Goal: Information Seeking & Learning: Find specific fact

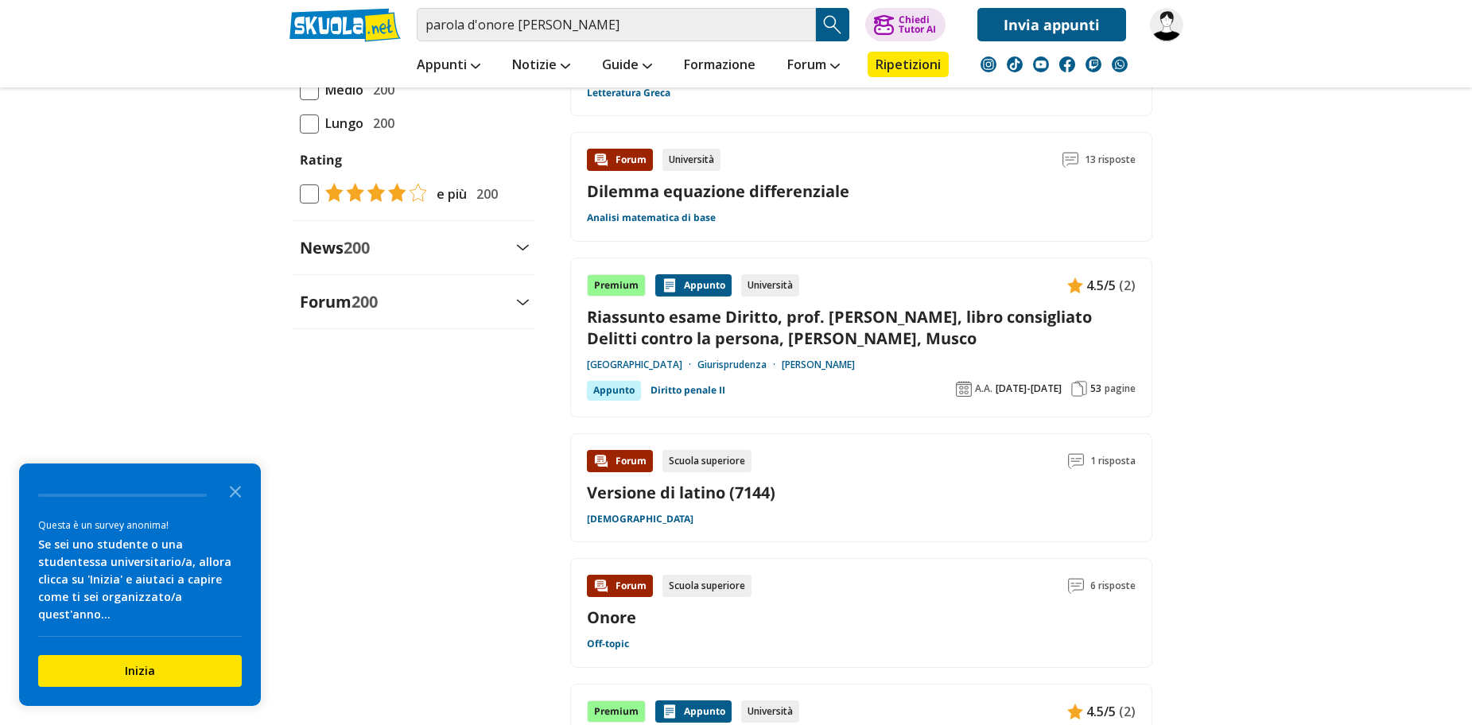
scroll to position [1670, 0]
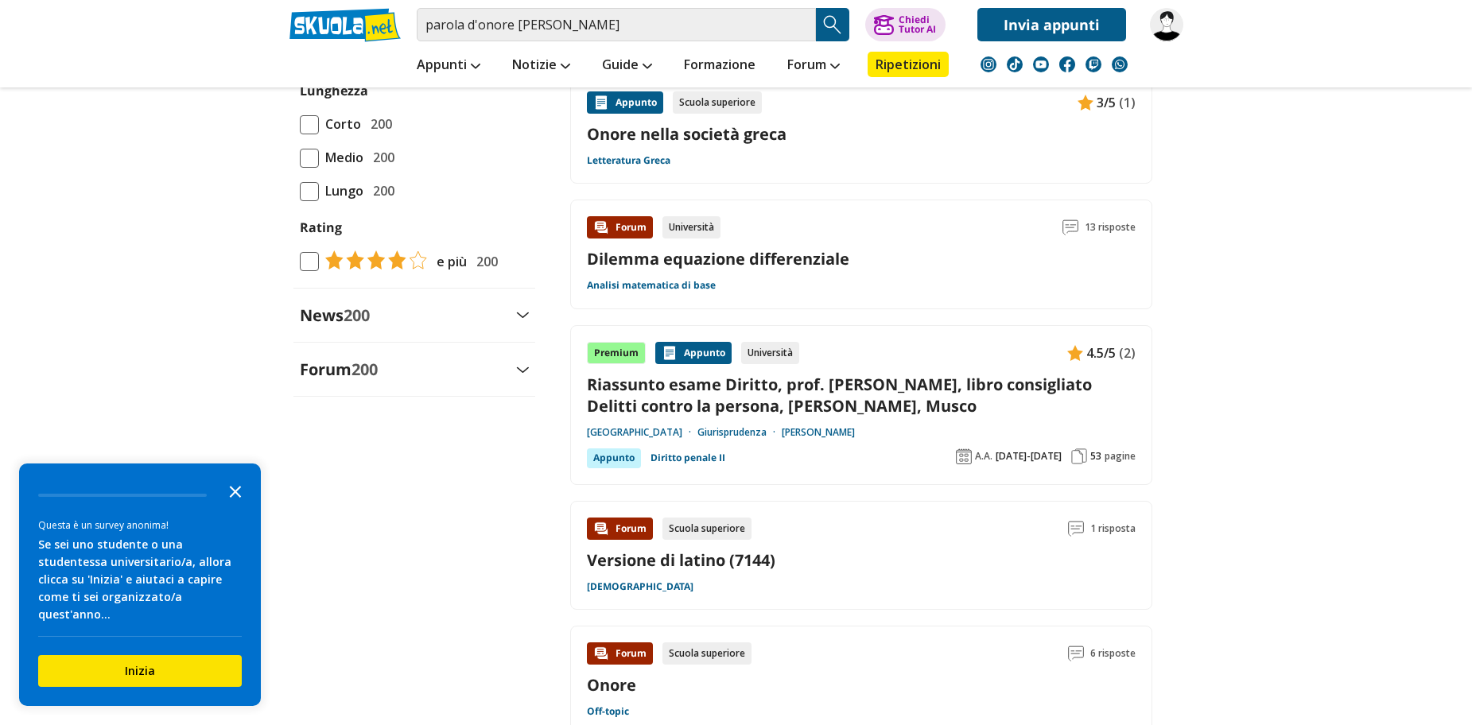
click at [243, 498] on icon "Close the survey" at bounding box center [235, 491] width 32 height 32
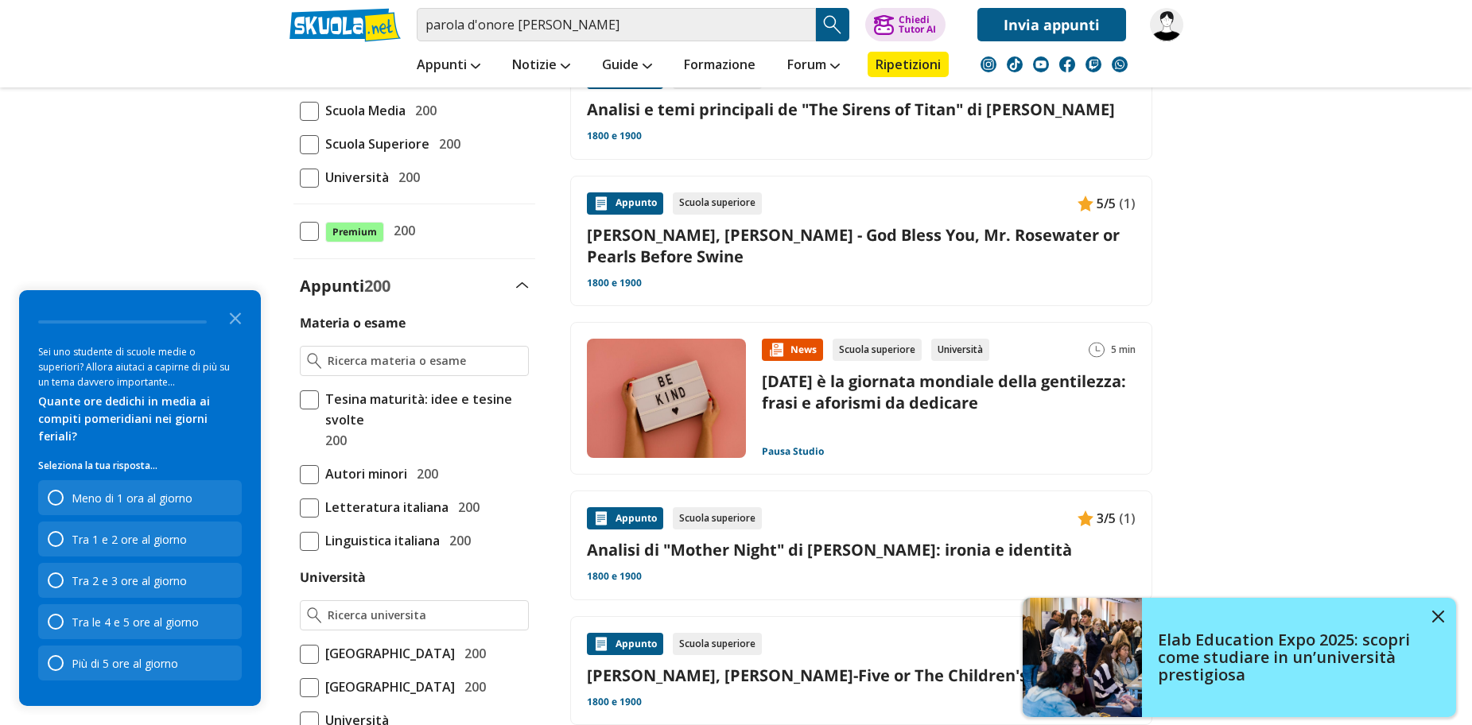
scroll to position [159, 0]
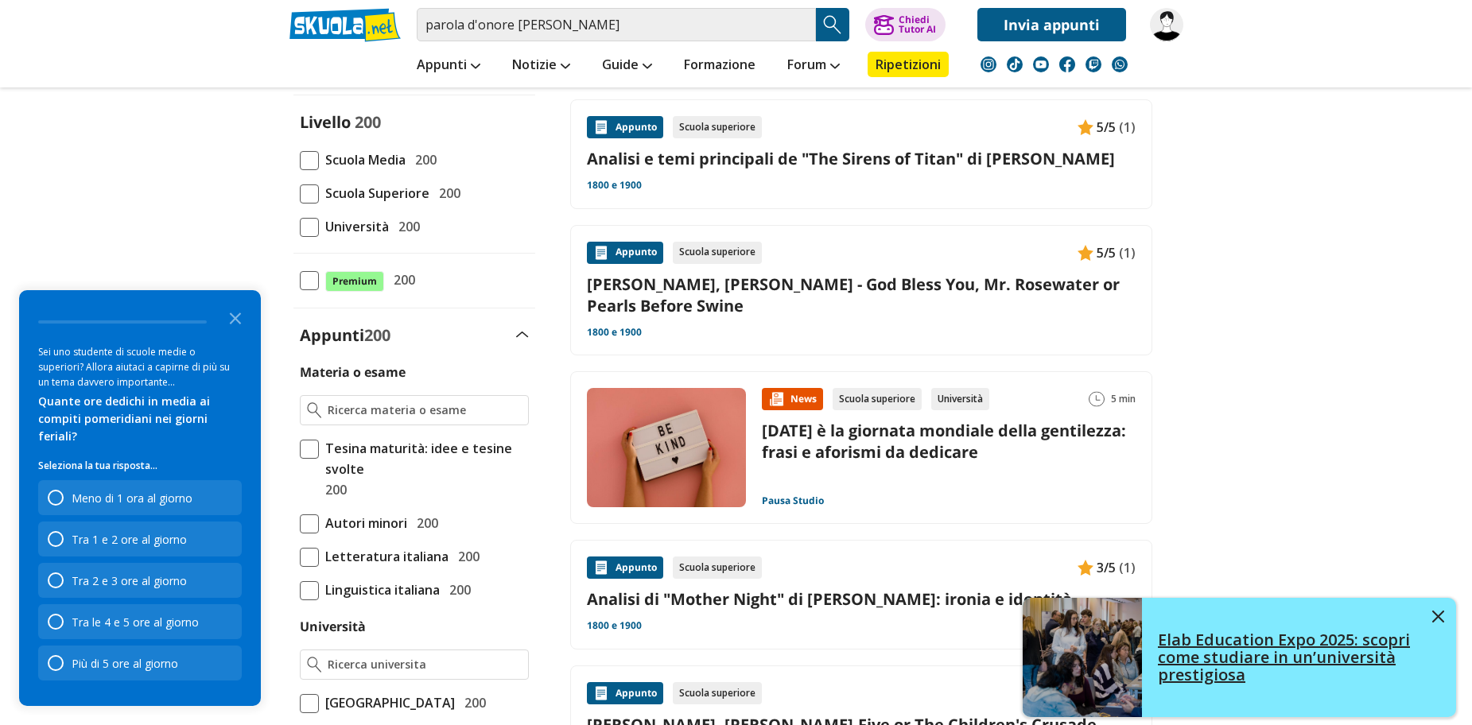
click at [1445, 611] on link "Elab Education Expo 2025: scopri come studiare in un’università prestigiosa" at bounding box center [1238, 657] width 433 height 119
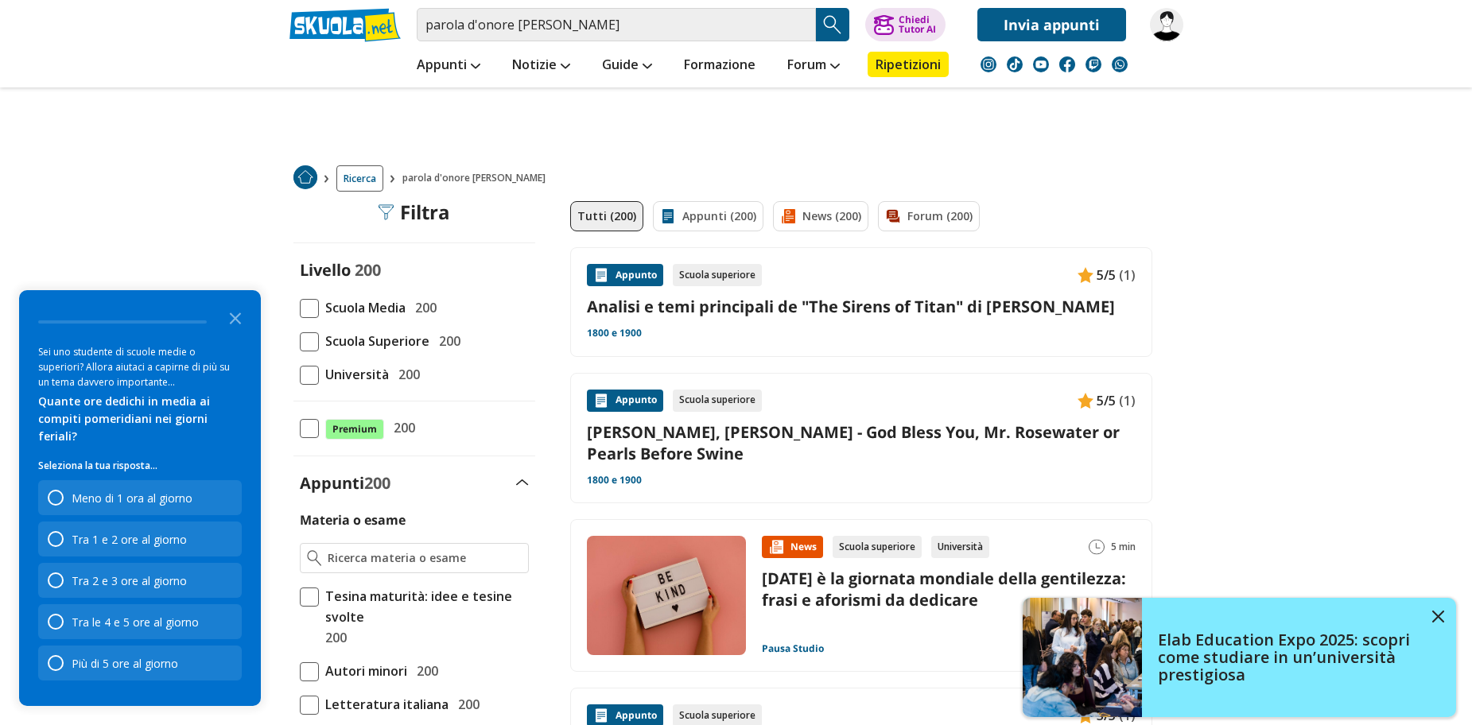
scroll to position [0, 0]
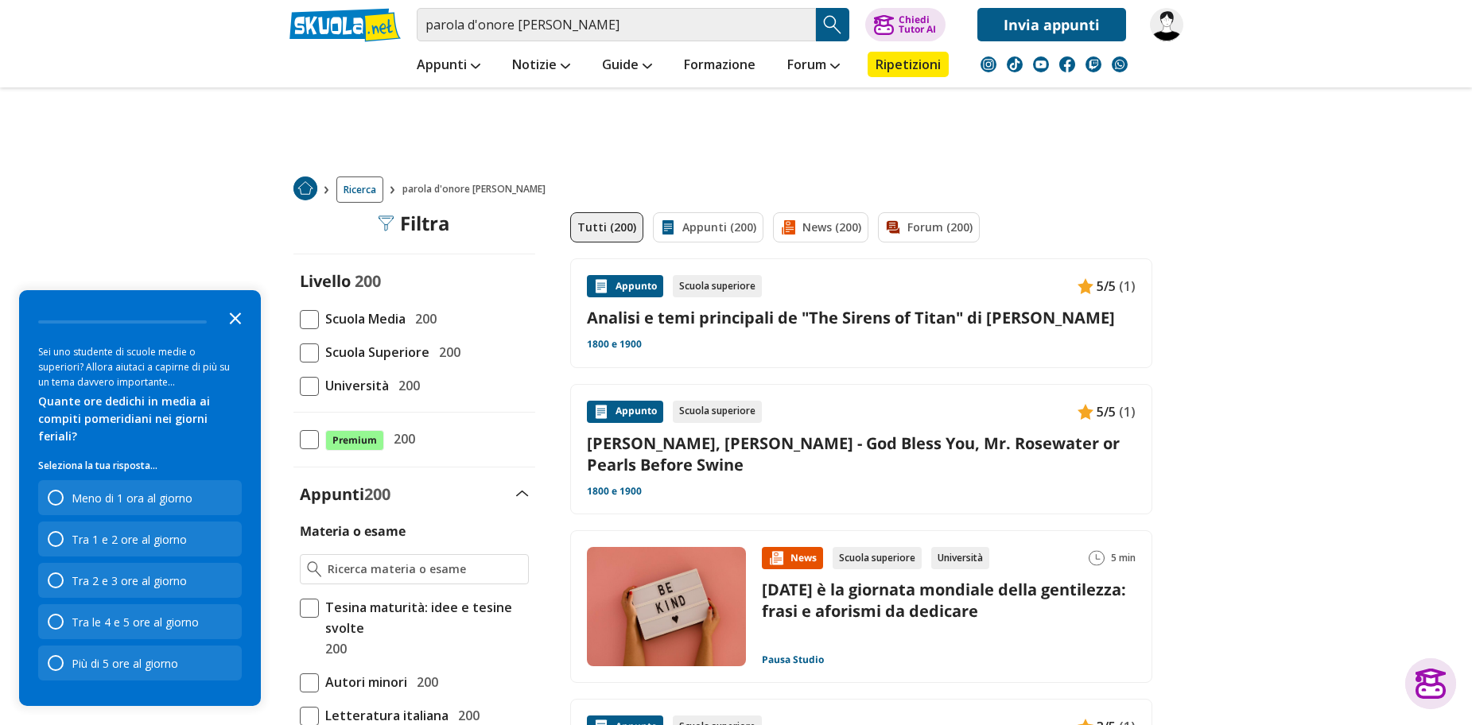
click at [239, 324] on icon "Close the survey" at bounding box center [235, 317] width 32 height 32
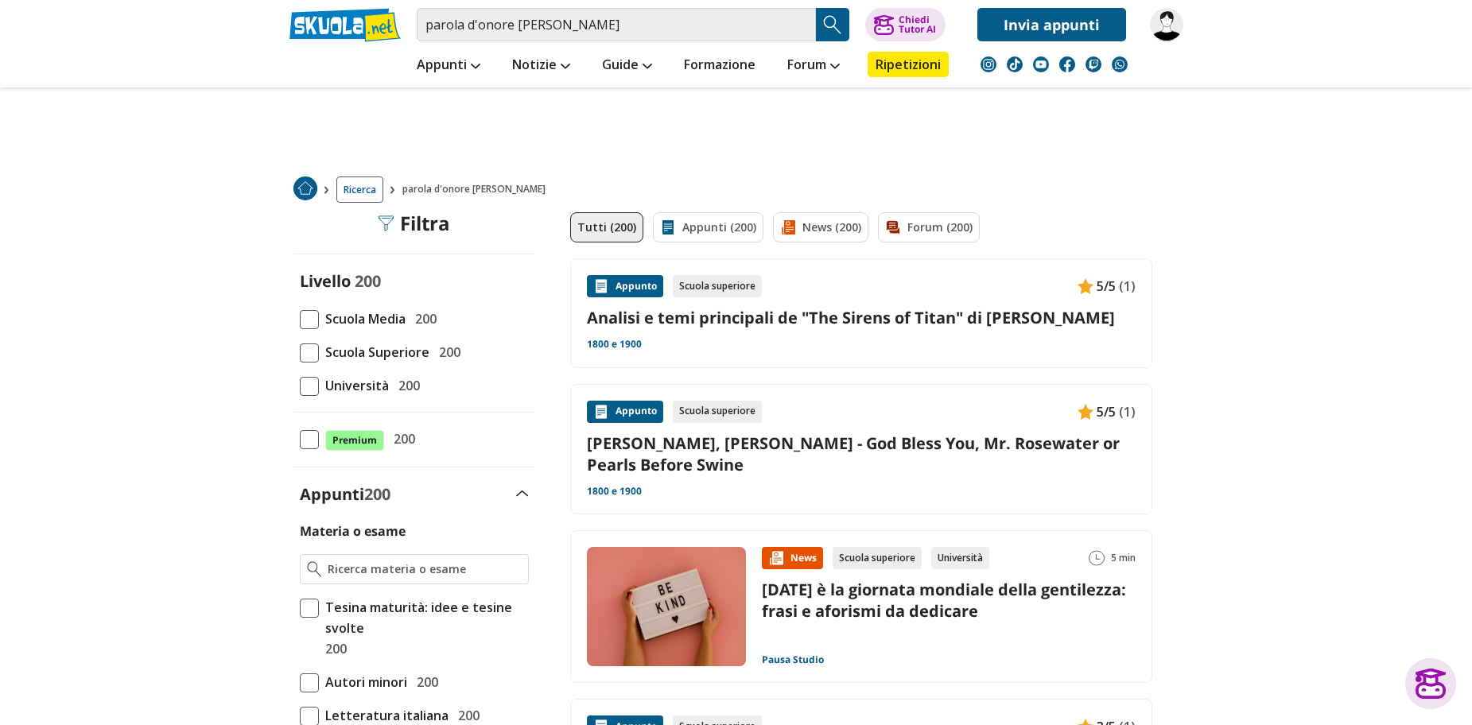
click at [742, 339] on div "Appunto Scuola superiore 5/5 (1) Analisi e temi principali de "The Sirens of Ti…" at bounding box center [861, 313] width 549 height 76
click at [618, 28] on input "parola d'onore kurt vonnegut" at bounding box center [616, 24] width 399 height 33
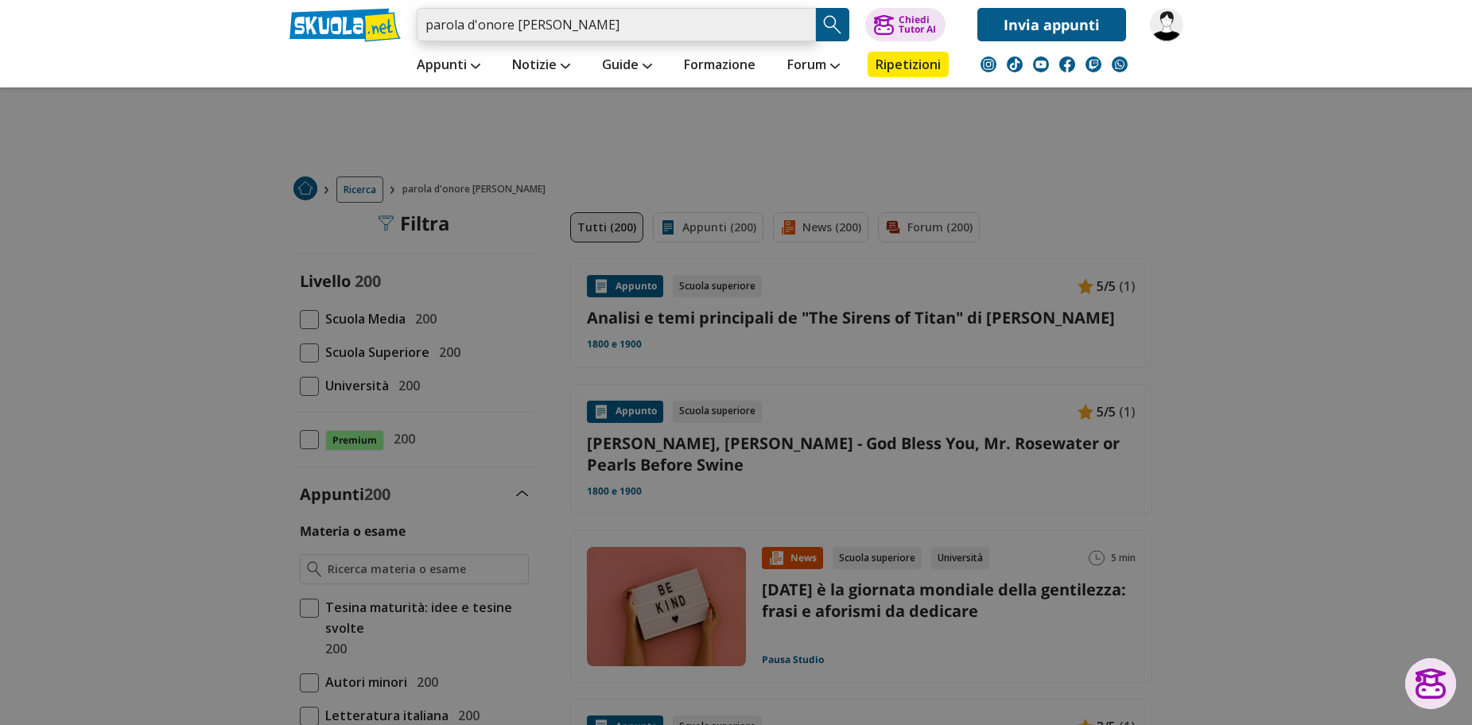
click at [517, 23] on input "parola d'onore kurt vonnegut" at bounding box center [616, 24] width 399 height 33
drag, startPoint x: 513, startPoint y: 20, endPoint x: 99, endPoint y: 2, distance: 413.8
click at [101, 2] on header "parola d'onore kurt vonnegut Caricamento in corso... Trova un tutor esperto su …" at bounding box center [736, 43] width 1472 height 87
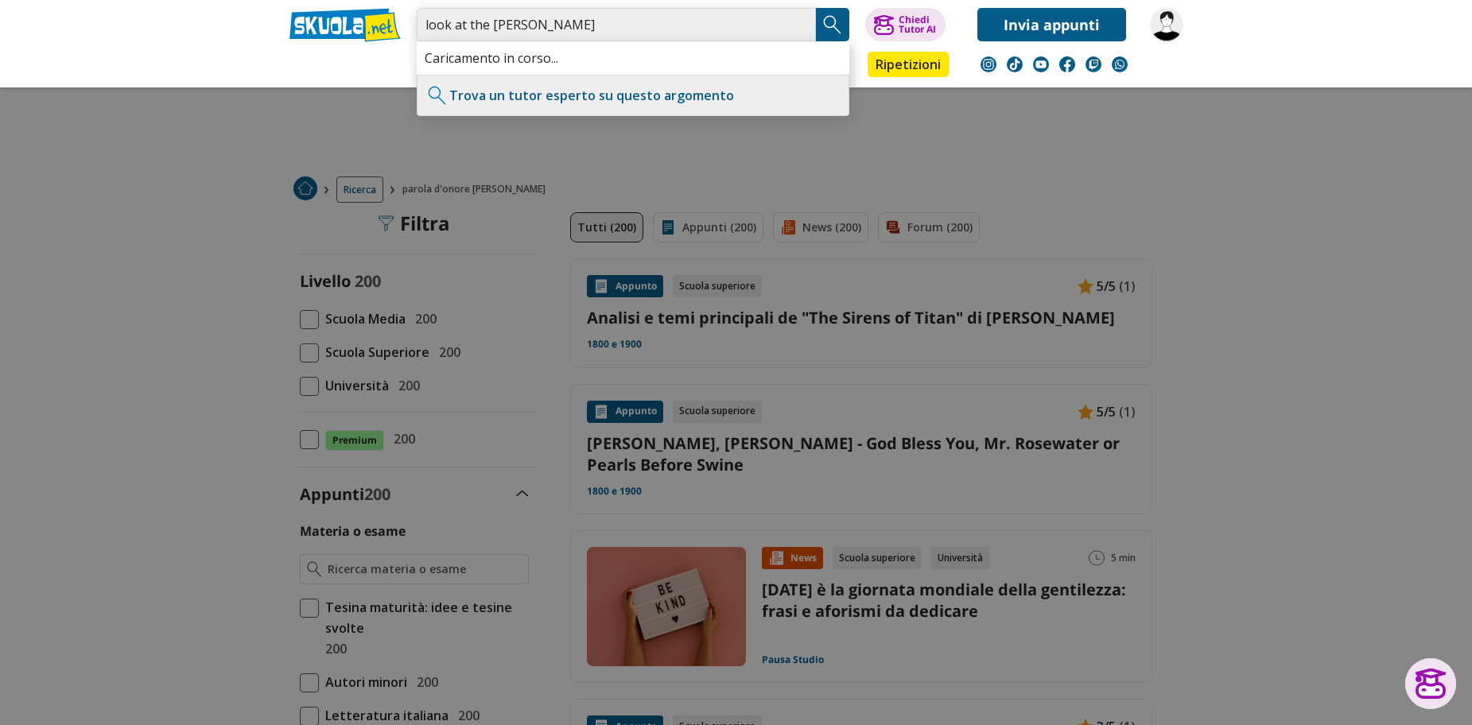
type input "look at the berdie kurt vonnegut"
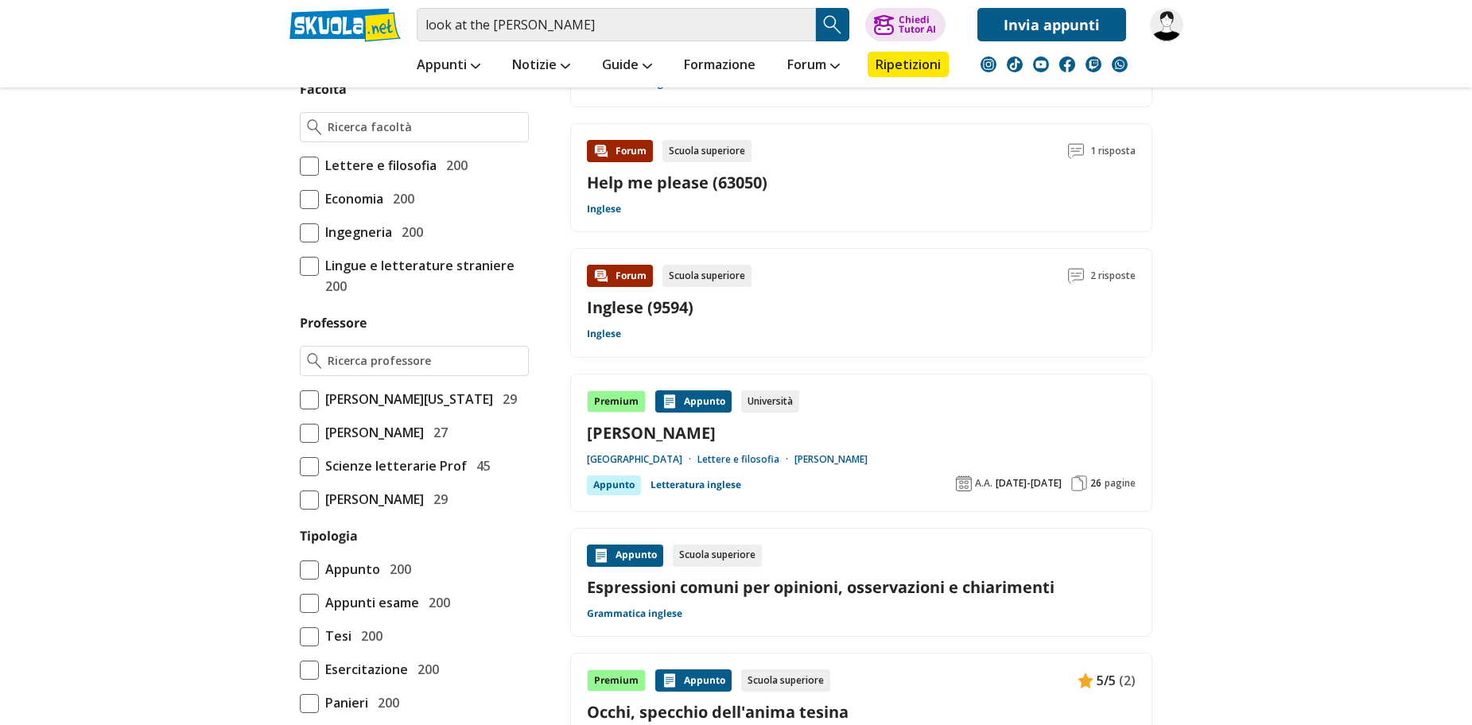
scroll to position [1113, 0]
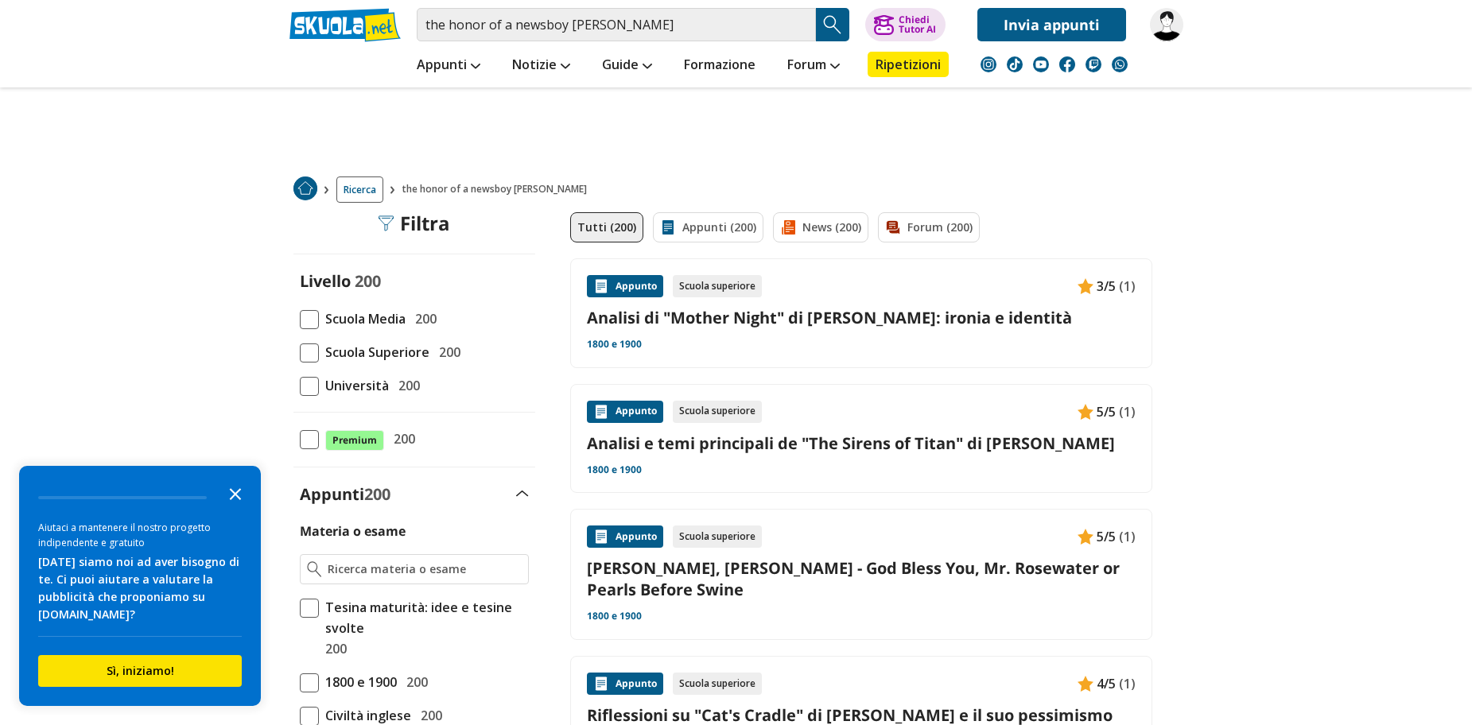
click at [241, 484] on icon "Close the survey" at bounding box center [235, 493] width 32 height 32
